Goal: Navigation & Orientation: Go to known website

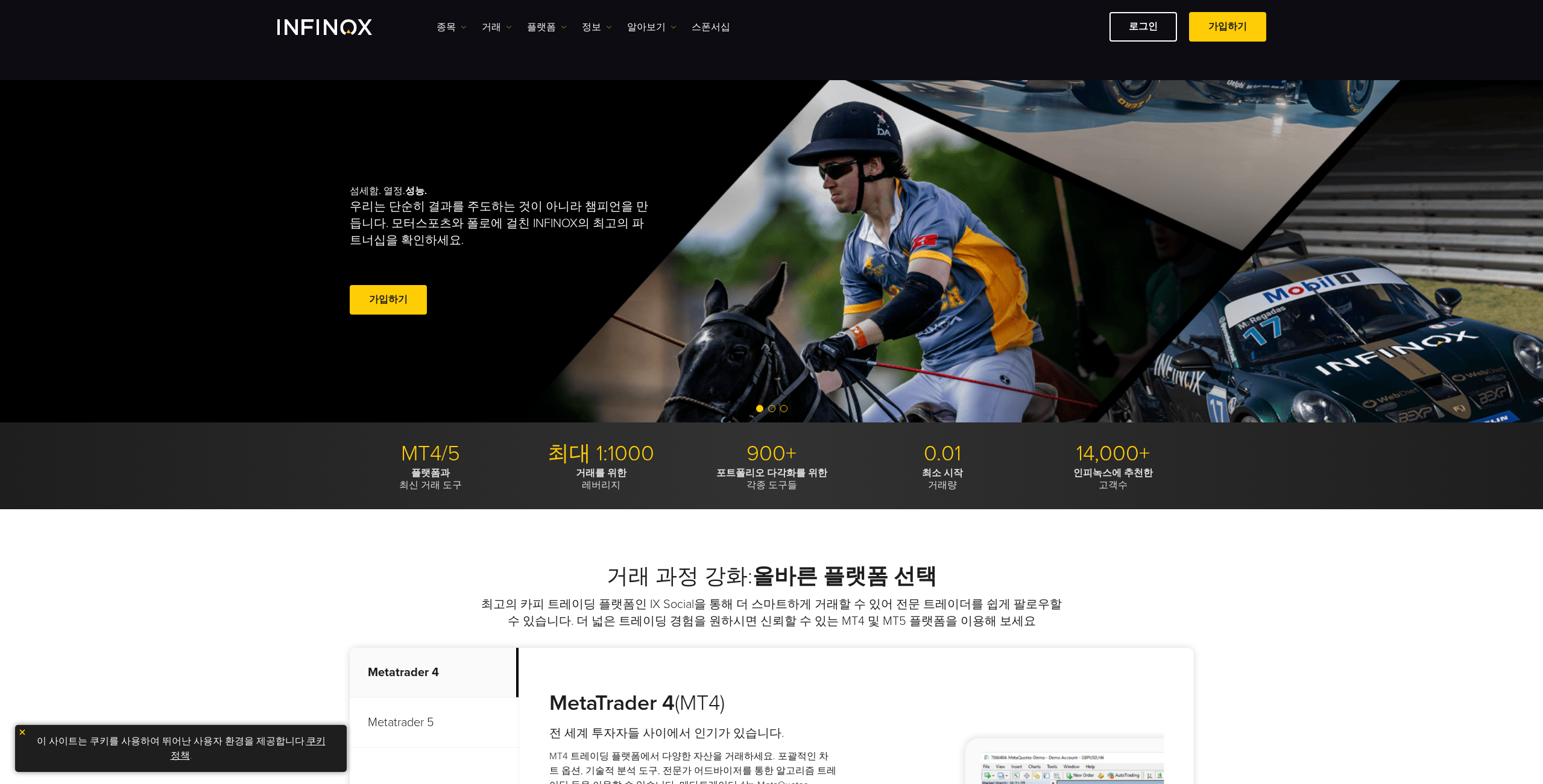
scroll to position [482, 0]
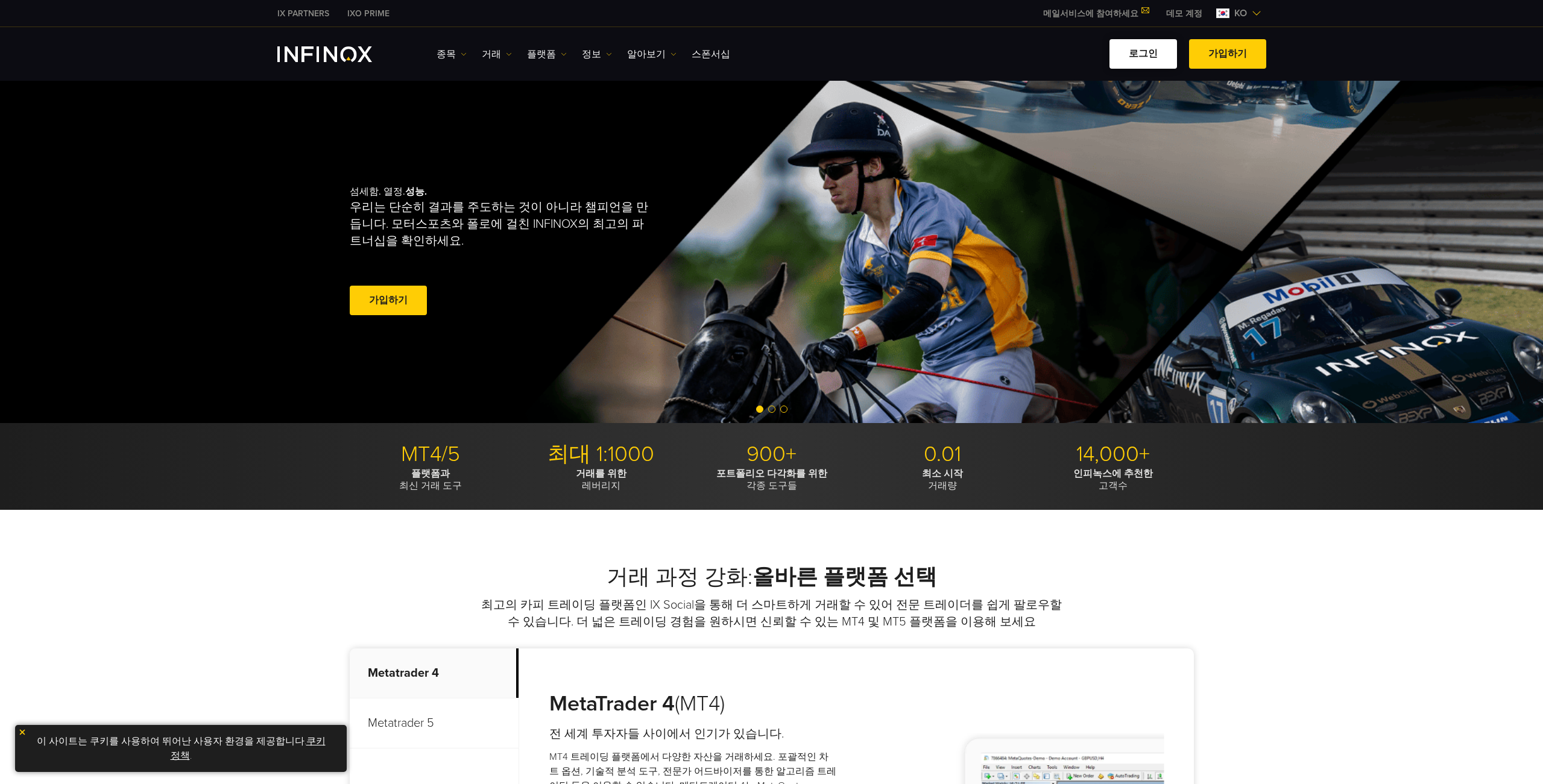
click at [1142, 51] on link "로그인" at bounding box center [1143, 54] width 68 height 30
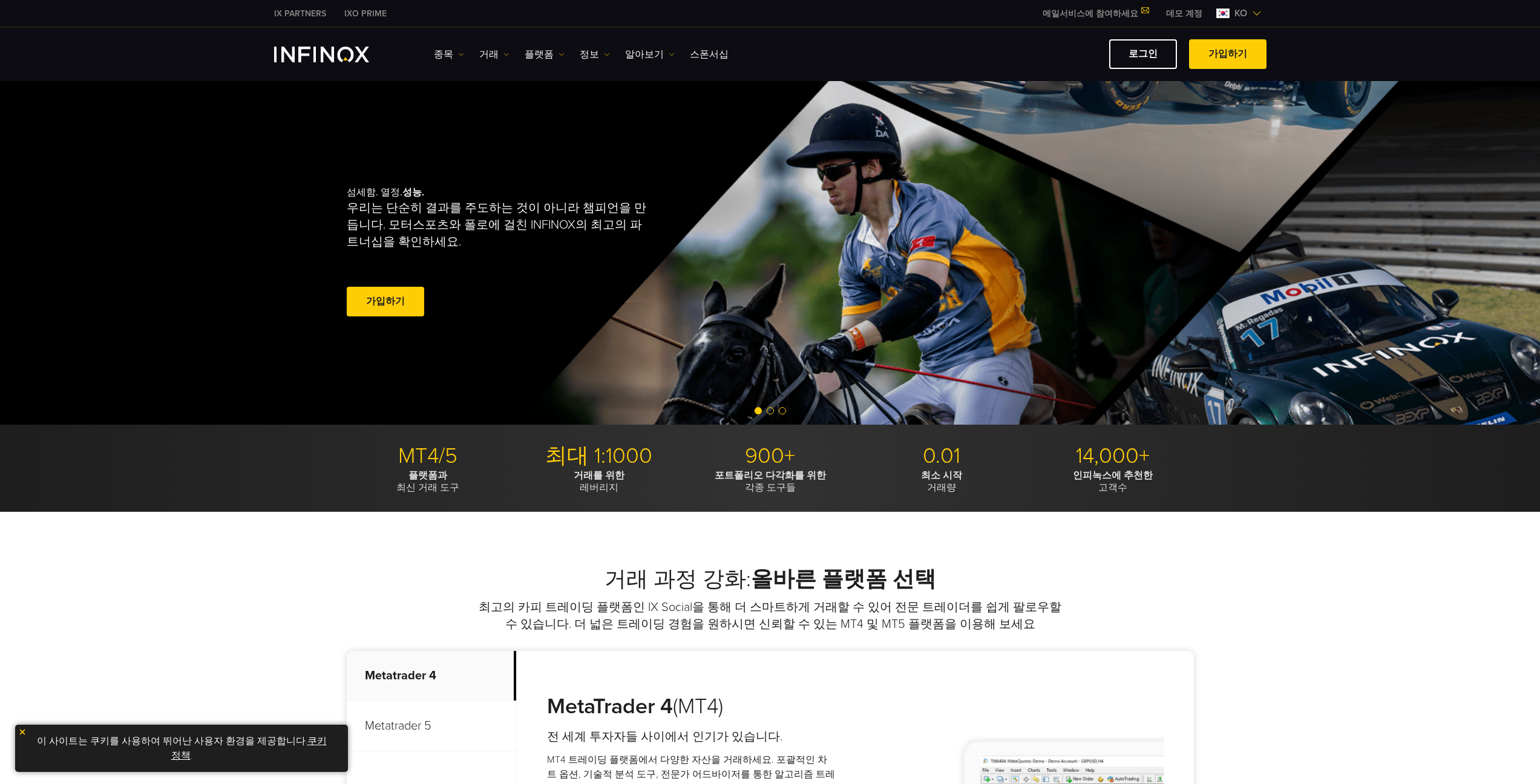
click at [1149, 57] on link "로그인" at bounding box center [1143, 54] width 68 height 30
